Goal: Information Seeking & Learning: Learn about a topic

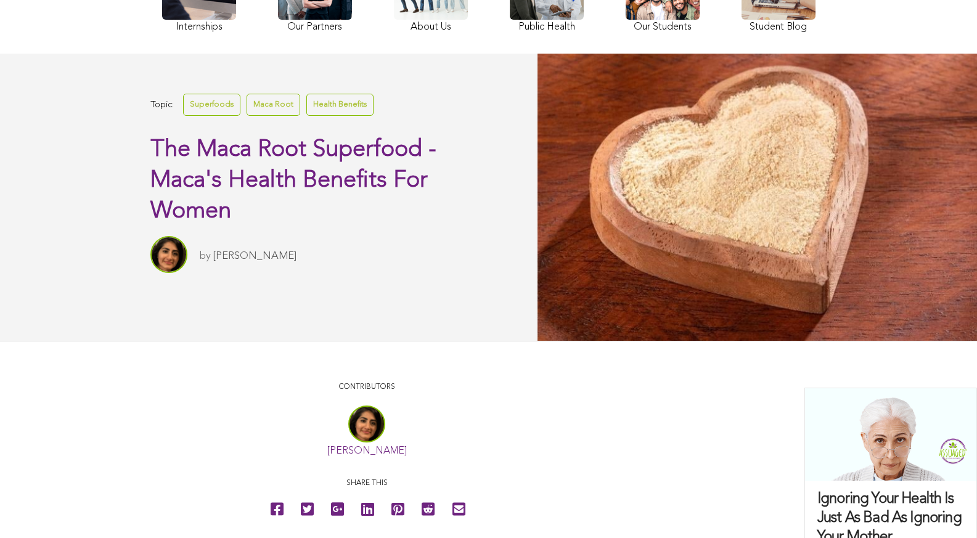
scroll to position [371, 0]
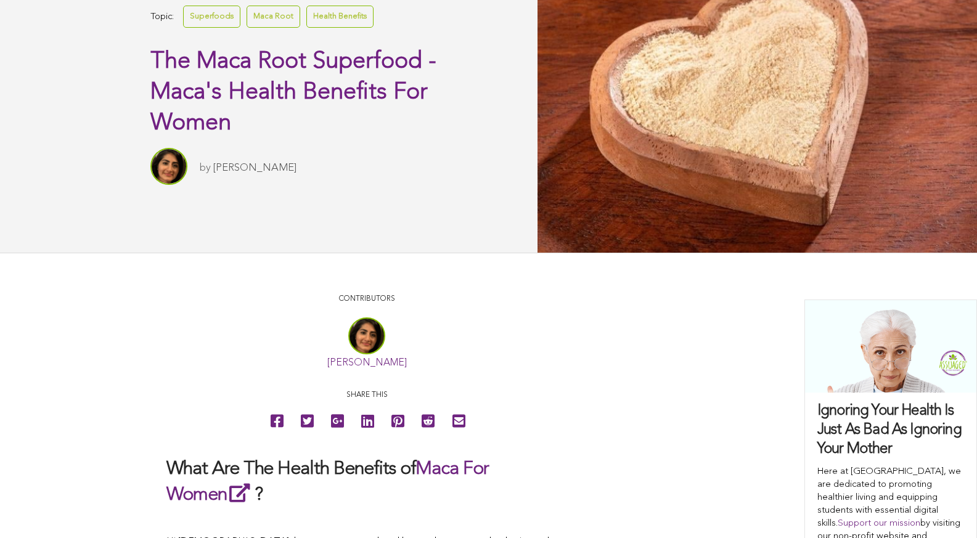
click at [183, 27] on link "Superfoods" at bounding box center [211, 17] width 57 height 22
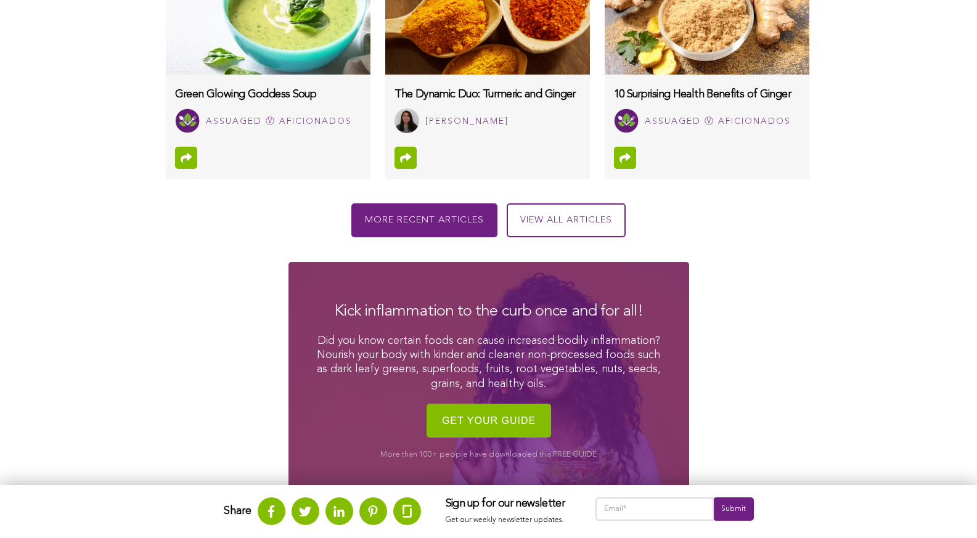
scroll to position [1041, 0]
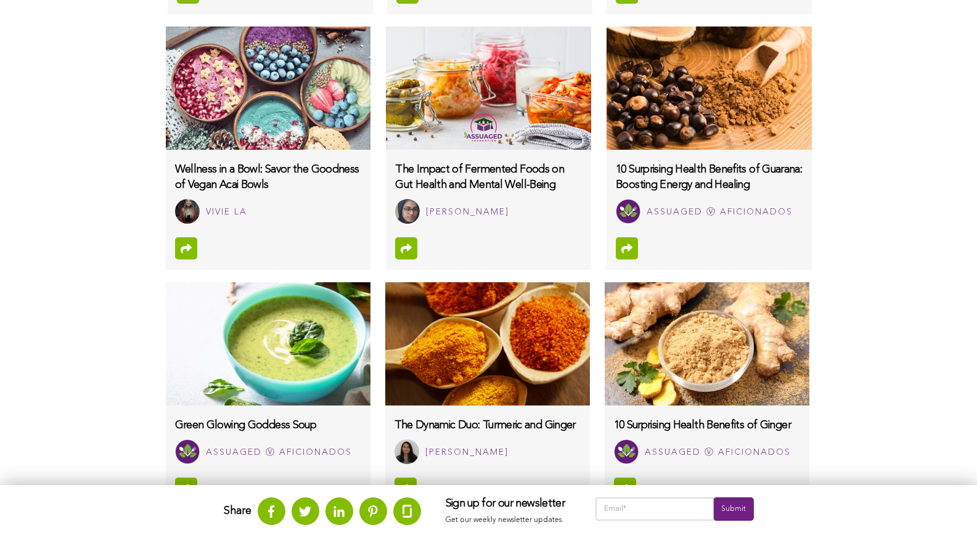
click at [175, 138] on img at bounding box center [268, 88] width 205 height 123
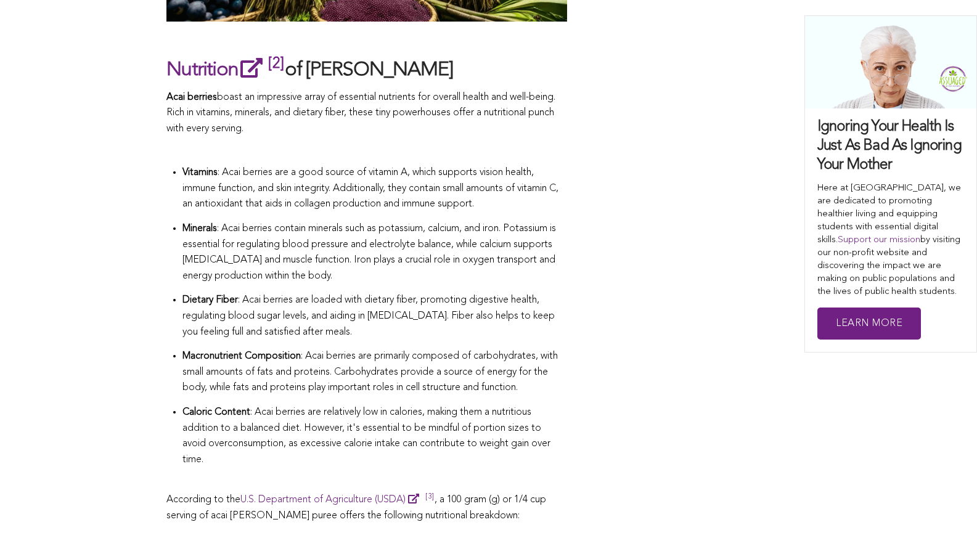
scroll to position [1728, 0]
